Goal: Find specific page/section: Find specific page/section

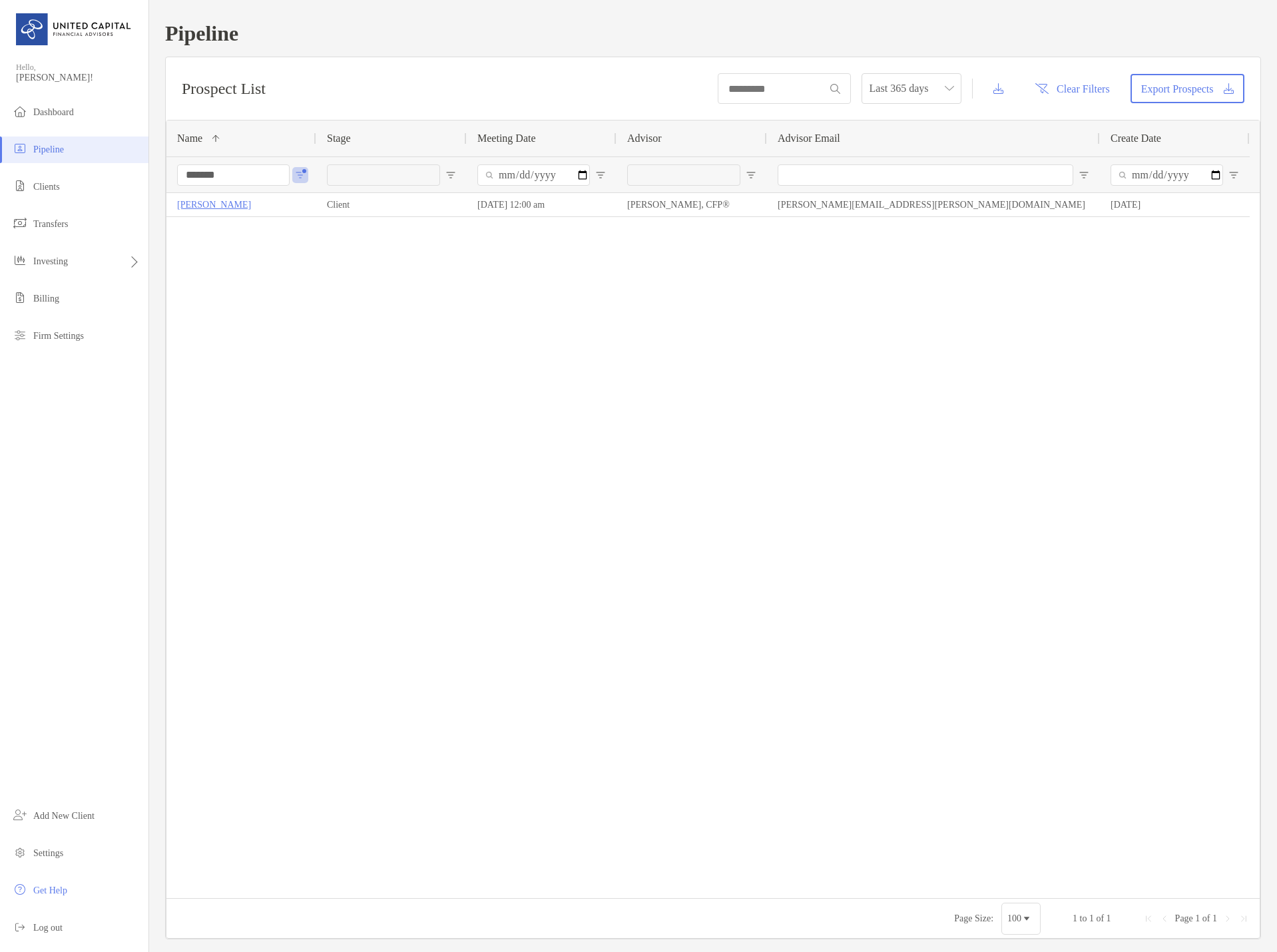
click at [217, 218] on div "[PERSON_NAME] Client [DATE] 12:00 am [PERSON_NAME], CFP® [PERSON_NAME][EMAIL_AD…" at bounding box center [713, 545] width 1093 height 705
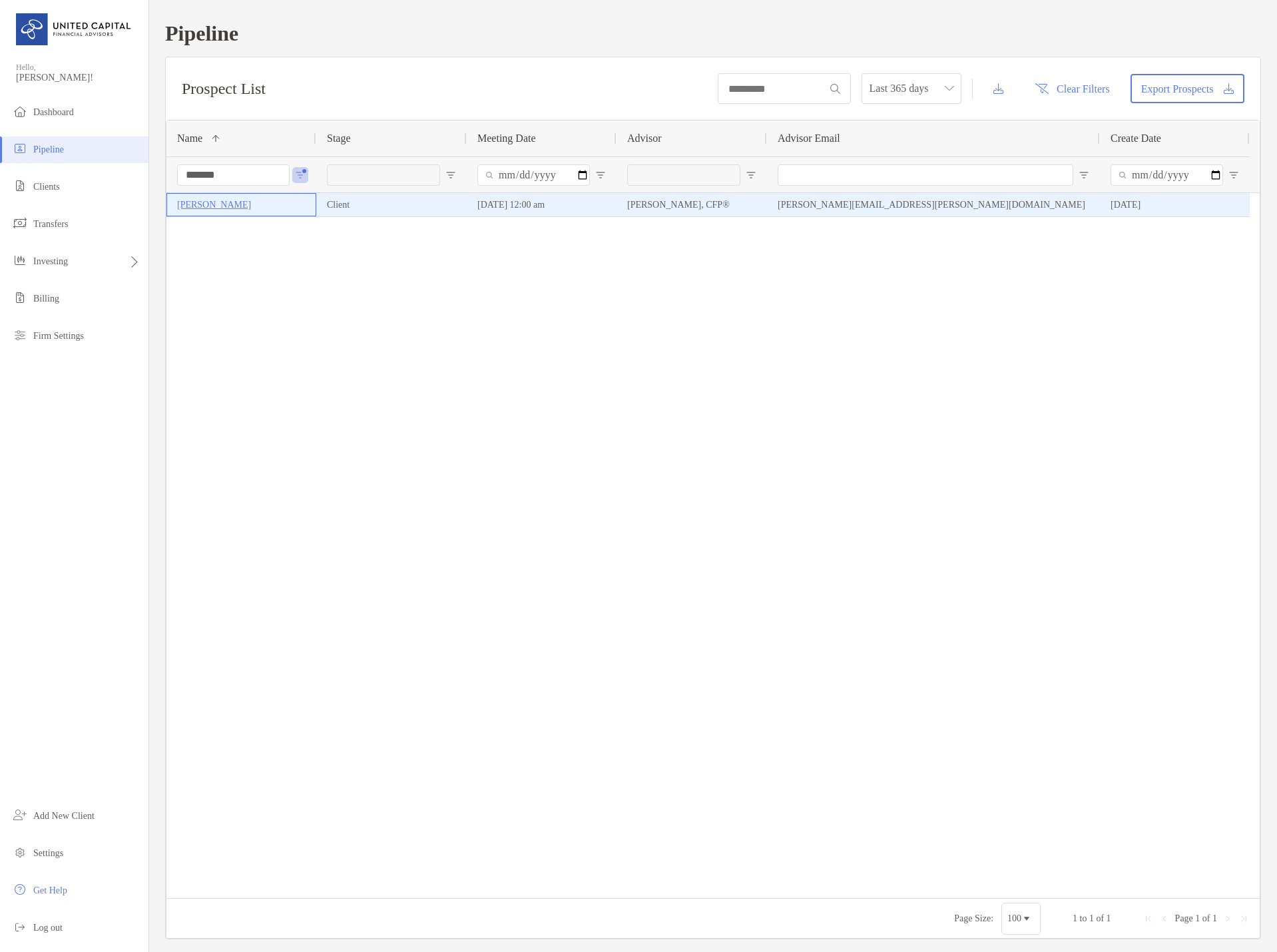
click at [229, 195] on div "[PERSON_NAME]" at bounding box center [242, 204] width 129 height 22
click at [216, 201] on p "[PERSON_NAME]" at bounding box center [214, 204] width 74 height 17
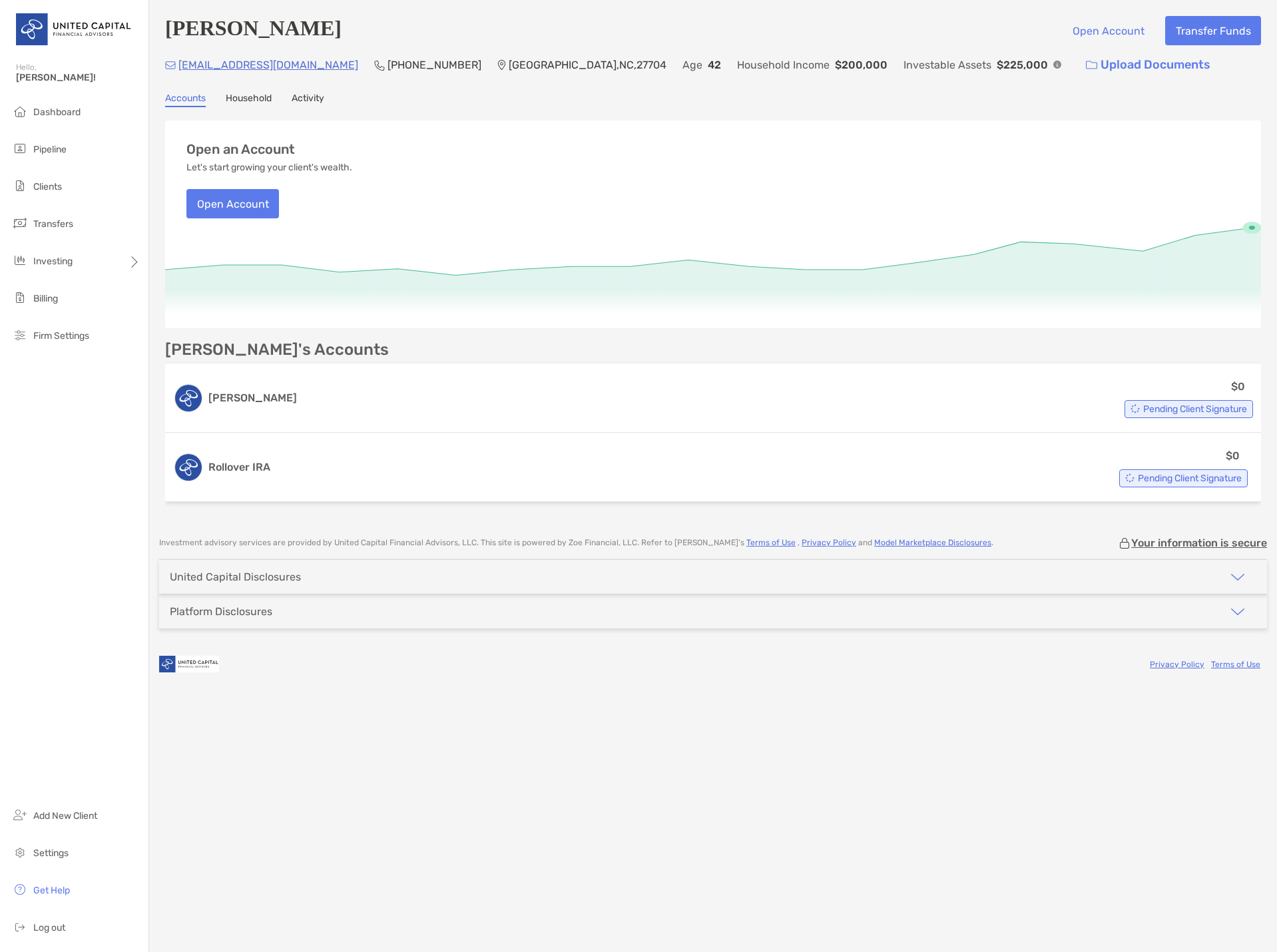
click at [649, 29] on div "[PERSON_NAME] Open Account Transfer Funds" at bounding box center [713, 30] width 1096 height 30
